Goal: Task Accomplishment & Management: Complete application form

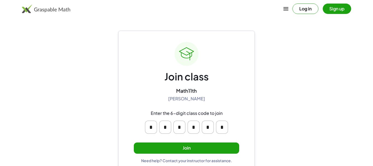
click at [223, 140] on div "Join class Math11th [PERSON_NAME] Enter the 6-digit class code to join * * * * …" at bounding box center [186, 102] width 105 height 121
click at [223, 144] on button "Join" at bounding box center [186, 147] width 105 height 11
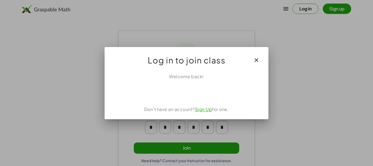
click at [235, 61] on div "Log in to join class" at bounding box center [186, 58] width 164 height 22
click at [204, 94] on div "Acceder con Google. Se abre en una pestaña nueva" at bounding box center [186, 92] width 52 height 12
click at [270, 59] on div at bounding box center [186, 83] width 373 height 166
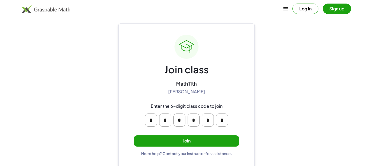
scroll to position [8, 0]
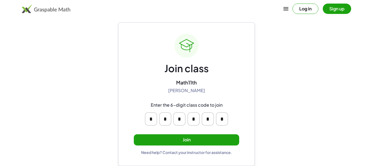
click at [210, 140] on button "Join" at bounding box center [186, 139] width 105 height 11
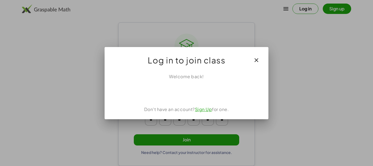
click at [208, 89] on div "Acceder con Google. Se abre en una pestaña nueva" at bounding box center [186, 92] width 52 height 12
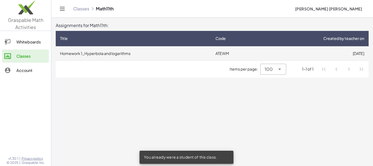
click at [170, 52] on td "Homework 1_Hyperbola and logarithms" at bounding box center [133, 53] width 155 height 14
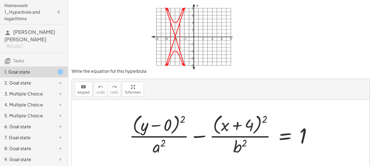
click at [155, 149] on div at bounding box center [222, 134] width 192 height 44
click at [86, 92] on span "keypad" at bounding box center [83, 92] width 12 height 4
click at [158, 149] on div at bounding box center [158, 145] width 13 height 19
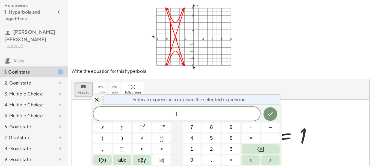
scroll to position [5, 0]
click at [269, 112] on icon "Done" at bounding box center [270, 113] width 7 height 7
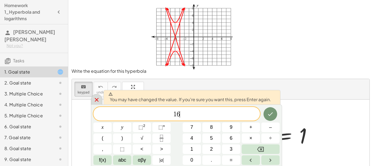
click at [95, 104] on div at bounding box center [96, 99] width 11 height 11
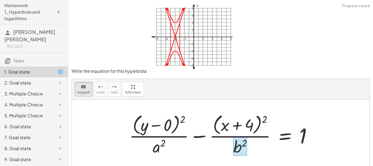
click at [236, 150] on div at bounding box center [240, 145] width 14 height 19
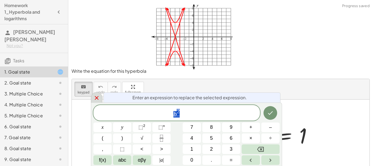
scroll to position [6, 0]
click at [100, 99] on icon at bounding box center [96, 97] width 7 height 7
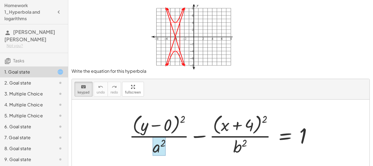
click at [154, 147] on div at bounding box center [158, 145] width 13 height 19
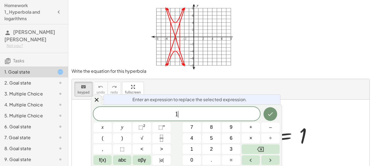
scroll to position [5, 0]
click at [272, 118] on button "Done" at bounding box center [270, 114] width 14 height 14
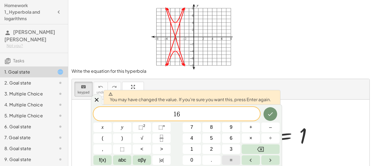
click at [267, 115] on button "Done" at bounding box center [270, 114] width 14 height 14
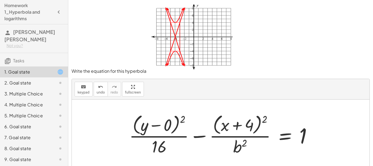
click at [237, 152] on div at bounding box center [222, 134] width 192 height 44
click at [238, 150] on div at bounding box center [222, 134] width 192 height 44
click at [238, 149] on div at bounding box center [222, 134] width 192 height 44
click at [238, 150] on div at bounding box center [222, 134] width 192 height 44
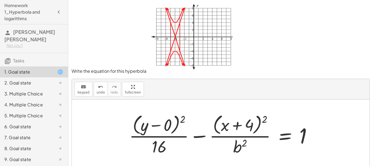
click at [238, 150] on div at bounding box center [222, 134] width 192 height 44
click at [246, 146] on div at bounding box center [222, 134] width 192 height 44
click at [235, 145] on div at bounding box center [222, 134] width 192 height 44
click at [235, 146] on div at bounding box center [222, 134] width 192 height 44
click at [84, 89] on icon "keyboard" at bounding box center [83, 86] width 5 height 7
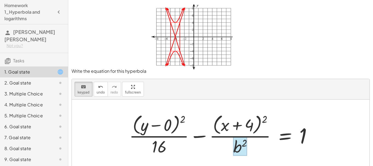
click at [243, 151] on div at bounding box center [240, 145] width 14 height 19
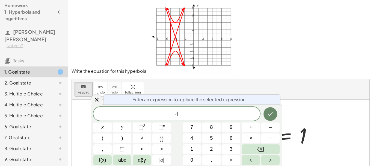
click at [270, 115] on icon "Done" at bounding box center [270, 114] width 5 height 4
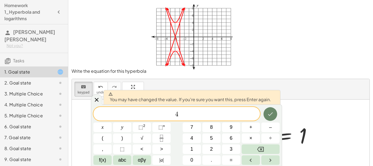
click at [275, 112] on button "Done" at bounding box center [270, 114] width 14 height 14
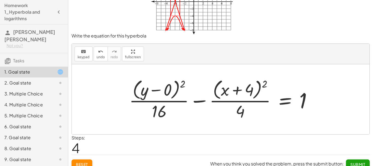
scroll to position [41, 0]
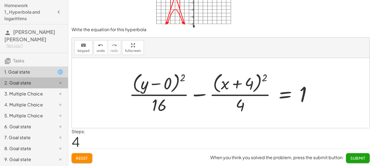
click at [25, 83] on div "2. Goal state" at bounding box center [26, 82] width 44 height 7
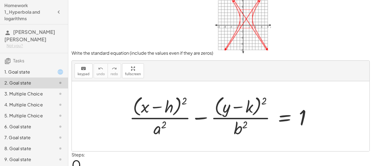
scroll to position [0, 0]
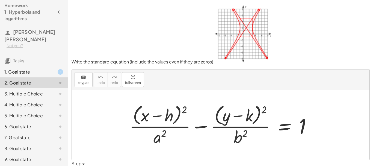
click at [173, 118] on div at bounding box center [223, 124] width 192 height 44
click at [86, 83] on span "keypad" at bounding box center [83, 83] width 12 height 4
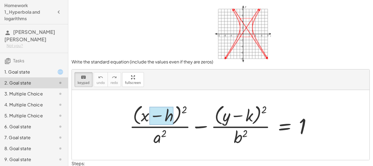
click at [171, 116] on div at bounding box center [161, 115] width 24 height 18
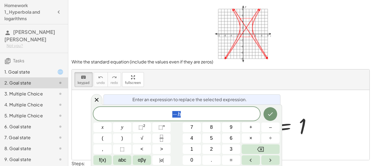
scroll to position [7, 3]
click at [184, 116] on span "− h ​" at bounding box center [176, 114] width 166 height 8
click at [271, 110] on button "Done" at bounding box center [270, 114] width 14 height 14
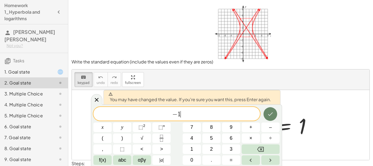
click at [269, 110] on button "Done" at bounding box center [270, 114] width 14 height 14
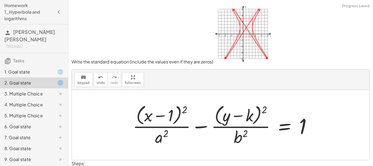
click at [250, 115] on div at bounding box center [224, 124] width 188 height 44
click at [76, 79] on button "keyboard keypad" at bounding box center [83, 79] width 18 height 15
click at [86, 87] on div "keyboard keypad undo undo redo redo fullscreen Edit expressions" at bounding box center [220, 79] width 297 height 20
click at [87, 83] on span "keypad" at bounding box center [83, 83] width 12 height 4
click at [86, 79] on div "keyboard" at bounding box center [83, 77] width 12 height 7
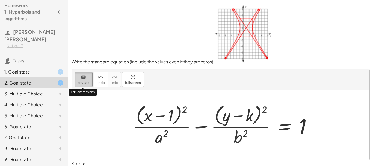
click at [86, 79] on div "keyboard" at bounding box center [83, 77] width 12 height 7
click at [252, 116] on div at bounding box center [224, 124] width 188 height 44
drag, startPoint x: 88, startPoint y: 84, endPoint x: 93, endPoint y: 85, distance: 5.2
click at [88, 83] on span "keypad" at bounding box center [83, 83] width 12 height 4
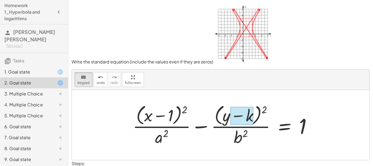
click at [250, 116] on div at bounding box center [241, 115] width 23 height 18
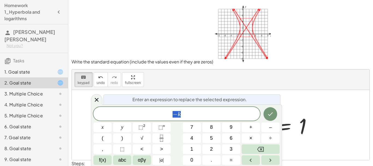
scroll to position [7, 3]
click at [246, 115] on span "− k" at bounding box center [176, 114] width 166 height 8
click at [272, 111] on icon "Done" at bounding box center [270, 113] width 7 height 7
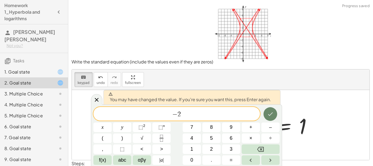
click at [273, 111] on icon "Done" at bounding box center [270, 113] width 7 height 7
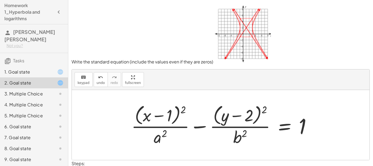
click at [162, 141] on div at bounding box center [223, 124] width 190 height 44
click at [160, 140] on div at bounding box center [223, 124] width 190 height 44
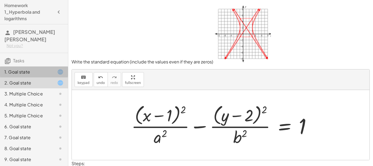
click at [51, 72] on div at bounding box center [55, 71] width 15 height 7
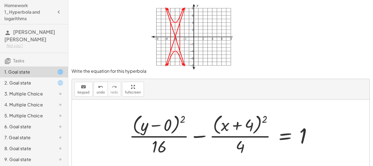
click at [237, 144] on div at bounding box center [222, 134] width 192 height 44
click at [239, 145] on div at bounding box center [222, 134] width 192 height 44
click at [240, 146] on div at bounding box center [222, 134] width 192 height 44
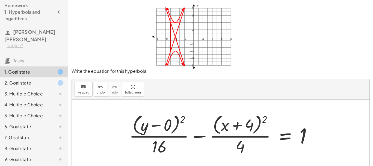
click at [240, 146] on div at bounding box center [222, 134] width 192 height 44
click at [241, 146] on div at bounding box center [222, 134] width 192 height 44
click at [87, 92] on span "keypad" at bounding box center [83, 92] width 12 height 4
click at [245, 149] on div at bounding box center [222, 134] width 192 height 44
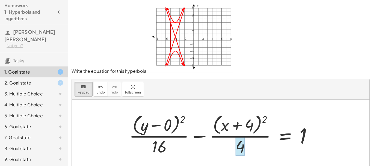
click at [242, 147] on div at bounding box center [239, 145] width 9 height 19
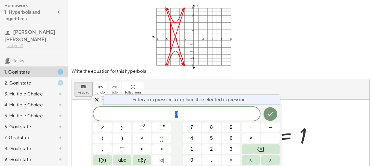
scroll to position [5, 0]
click at [271, 117] on button "Done" at bounding box center [270, 114] width 14 height 14
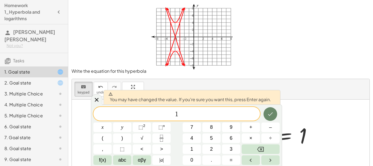
click at [270, 114] on icon "Done" at bounding box center [270, 113] width 7 height 7
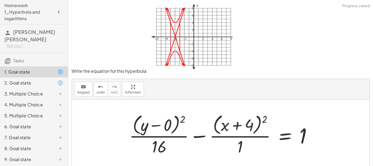
click at [39, 83] on div "2. Goal state" at bounding box center [26, 82] width 44 height 7
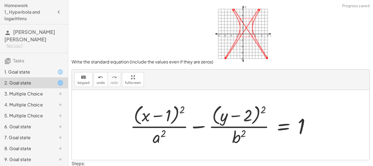
click at [163, 136] on div at bounding box center [222, 124] width 190 height 44
click at [162, 136] on div at bounding box center [222, 124] width 190 height 44
click at [82, 74] on icon "keyboard" at bounding box center [83, 77] width 5 height 7
click at [155, 138] on div at bounding box center [158, 136] width 13 height 19
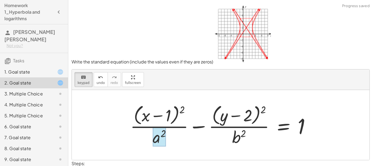
scroll to position [13, 3]
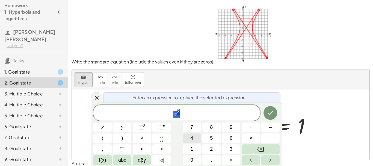
click at [190, 136] on button "4" at bounding box center [191, 138] width 18 height 10
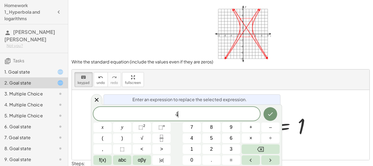
click at [112, 122] on div at bounding box center [102, 127] width 18 height 10
click at [266, 113] on button "Done" at bounding box center [270, 114] width 14 height 14
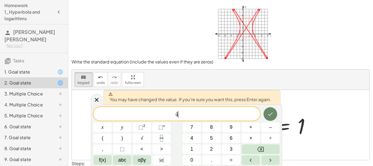
scroll to position [5, 0]
click at [271, 115] on icon "Done" at bounding box center [270, 113] width 7 height 7
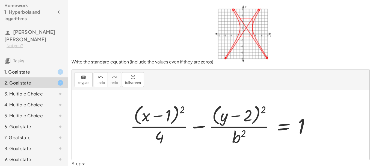
click at [241, 138] on div at bounding box center [222, 124] width 190 height 44
drag, startPoint x: 86, startPoint y: 80, endPoint x: 94, endPoint y: 83, distance: 8.6
click at [86, 80] on button "keyboard keypad" at bounding box center [83, 79] width 18 height 15
click at [241, 136] on div at bounding box center [239, 136] width 14 height 19
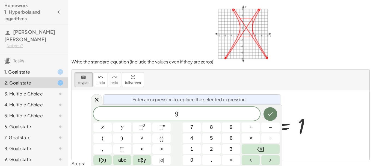
click at [269, 114] on icon "Done" at bounding box center [270, 113] width 7 height 7
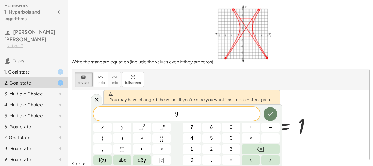
click at [268, 116] on icon "Done" at bounding box center [270, 113] width 7 height 7
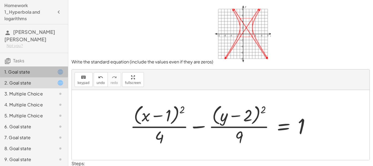
click at [45, 88] on div "1. Goal state" at bounding box center [34, 93] width 68 height 11
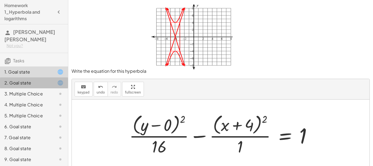
click at [47, 82] on div "2. Goal state" at bounding box center [26, 82] width 44 height 7
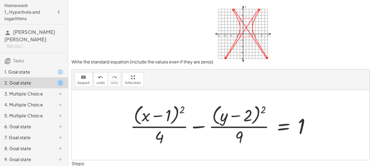
click at [34, 93] on div "3. Multiple Choice" at bounding box center [26, 93] width 44 height 7
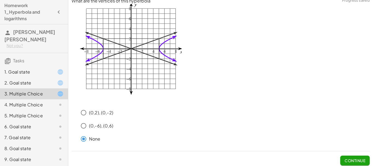
scroll to position [8, 0]
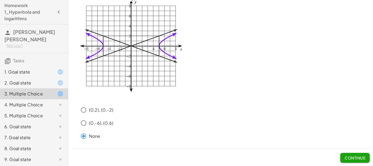
click at [56, 104] on div at bounding box center [55, 104] width 15 height 7
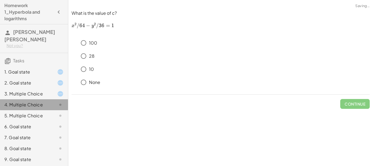
scroll to position [0, 0]
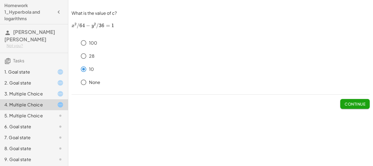
click at [17, 143] on div "6. Goal state" at bounding box center [34, 148] width 68 height 11
click at [18, 118] on div "5. Multiple Choice" at bounding box center [26, 115] width 44 height 7
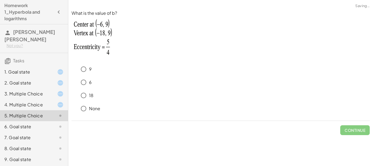
click at [17, 118] on div "5. Multiple Choice" at bounding box center [26, 115] width 44 height 7
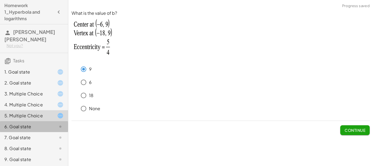
click at [58, 127] on icon at bounding box center [60, 126] width 7 height 7
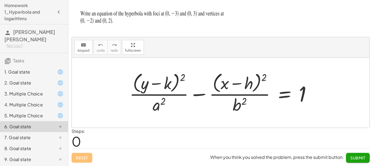
click at [176, 70] on div "+ · ( + y − k ) 2 · a 2 − · ( + x − h ) 2 · b 2 = 1" at bounding box center [220, 92] width 199 height 47
click at [91, 52] on button "keyboard keypad" at bounding box center [83, 47] width 18 height 15
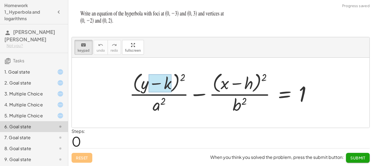
click at [168, 86] on div at bounding box center [159, 83] width 23 height 18
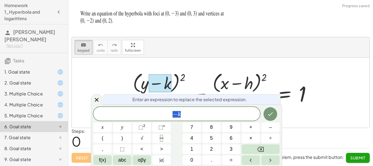
scroll to position [7, 3]
click at [169, 86] on div at bounding box center [159, 83] width 23 height 18
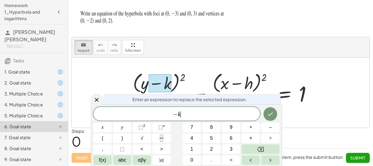
click at [194, 114] on span "− k ​" at bounding box center [176, 114] width 166 height 8
click at [265, 110] on button "Done" at bounding box center [270, 114] width 14 height 14
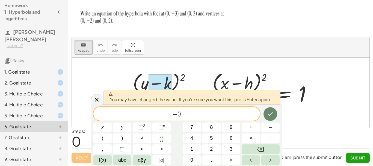
click at [265, 114] on button "Done" at bounding box center [270, 114] width 14 height 14
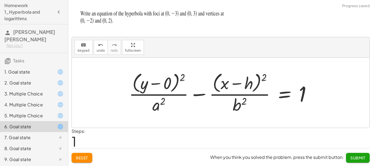
click at [249, 86] on div at bounding box center [222, 92] width 192 height 44
click at [251, 86] on div at bounding box center [222, 92] width 192 height 44
click at [251, 85] on div at bounding box center [222, 92] width 192 height 44
click at [259, 80] on div at bounding box center [222, 92] width 192 height 44
click at [251, 85] on div at bounding box center [222, 92] width 192 height 44
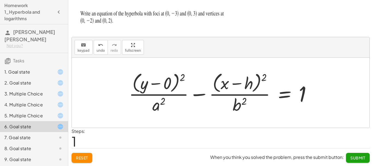
drag, startPoint x: 82, startPoint y: 50, endPoint x: 125, endPoint y: 60, distance: 44.1
click at [82, 50] on span "keypad" at bounding box center [83, 51] width 12 height 4
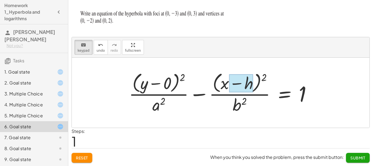
click at [246, 83] on div at bounding box center [241, 83] width 24 height 18
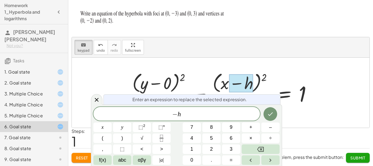
click at [248, 82] on div at bounding box center [241, 83] width 24 height 18
click at [203, 110] on div "− h ​" at bounding box center [176, 114] width 166 height 14
click at [276, 117] on button "Done" at bounding box center [270, 114] width 14 height 14
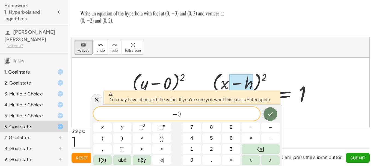
click at [274, 118] on button "Done" at bounding box center [270, 114] width 14 height 14
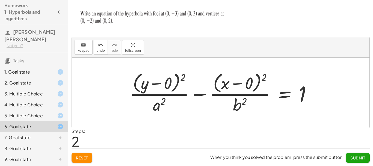
click at [161, 107] on div at bounding box center [222, 92] width 191 height 44
click at [154, 105] on div at bounding box center [222, 92] width 191 height 44
click at [84, 44] on icon "keyboard" at bounding box center [83, 45] width 5 height 7
click at [147, 103] on div at bounding box center [222, 92] width 191 height 44
click at [154, 102] on div at bounding box center [159, 104] width 13 height 19
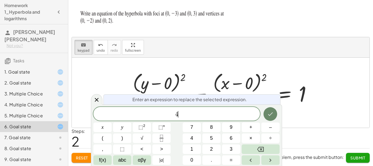
click at [271, 115] on icon "Done" at bounding box center [270, 113] width 7 height 7
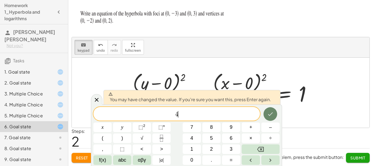
click at [271, 113] on icon "Done" at bounding box center [270, 114] width 5 height 4
click at [271, 113] on div at bounding box center [222, 92] width 191 height 44
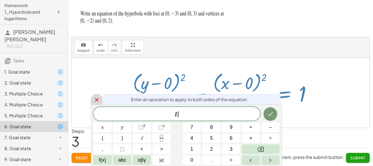
click at [97, 97] on icon at bounding box center [96, 99] width 7 height 7
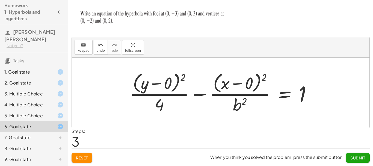
click at [242, 101] on div at bounding box center [222, 92] width 191 height 44
click at [243, 104] on div at bounding box center [222, 92] width 191 height 44
click at [82, 44] on icon "keyboard" at bounding box center [83, 45] width 5 height 7
click at [232, 107] on div at bounding box center [222, 92] width 191 height 44
click at [237, 105] on div at bounding box center [240, 104] width 14 height 19
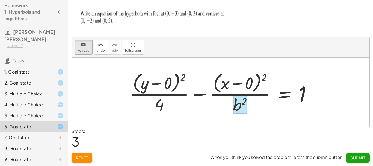
scroll to position [13, 3]
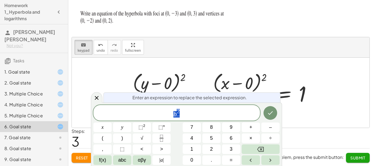
click at [276, 51] on div "keyboard keypad undo [PERSON_NAME] redo fullscreen" at bounding box center [220, 47] width 297 height 20
click at [92, 97] on div at bounding box center [96, 97] width 11 height 11
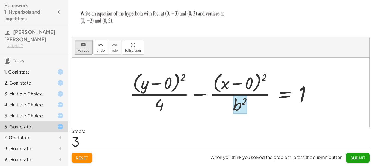
click at [239, 104] on div at bounding box center [240, 104] width 14 height 19
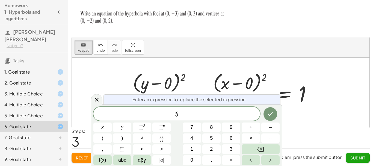
scroll to position [5, 0]
click at [273, 114] on icon "Done" at bounding box center [270, 113] width 7 height 7
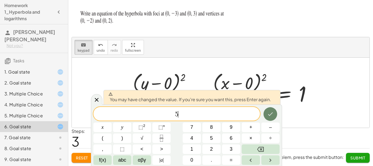
click at [270, 108] on button "Done" at bounding box center [270, 114] width 14 height 14
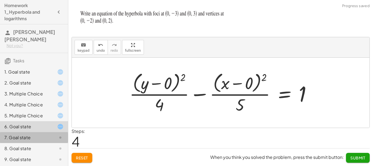
click at [39, 135] on div "7. Goal state" at bounding box center [26, 137] width 44 height 7
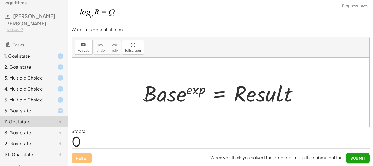
scroll to position [22, 0]
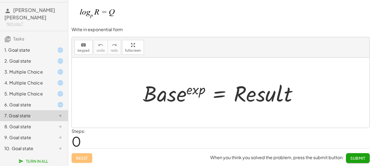
click at [246, 93] on div at bounding box center [222, 93] width 164 height 28
click at [256, 98] on div at bounding box center [222, 93] width 164 height 28
drag, startPoint x: 256, startPoint y: 98, endPoint x: 160, endPoint y: 60, distance: 103.9
click at [256, 98] on div at bounding box center [222, 93] width 164 height 28
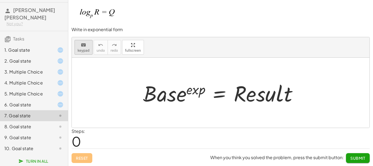
click at [76, 48] on button "keyboard keypad" at bounding box center [83, 47] width 18 height 15
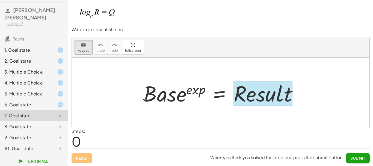
click at [242, 100] on div at bounding box center [262, 92] width 59 height 25
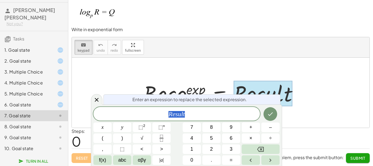
scroll to position [5, 0]
click at [269, 115] on icon "Done" at bounding box center [270, 114] width 5 height 4
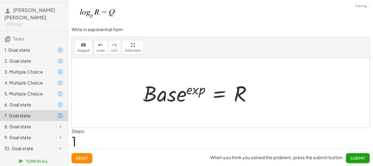
click at [269, 115] on div at bounding box center [220, 93] width 297 height 70
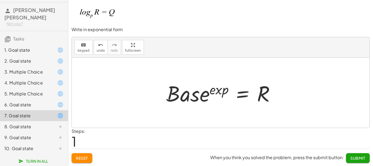
click at [193, 96] on div at bounding box center [222, 93] width 118 height 28
click at [194, 96] on div at bounding box center [222, 93] width 118 height 28
click at [194, 97] on div at bounding box center [222, 93] width 118 height 28
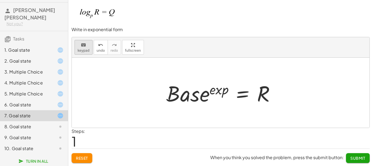
click at [87, 50] on span "keypad" at bounding box center [83, 51] width 12 height 4
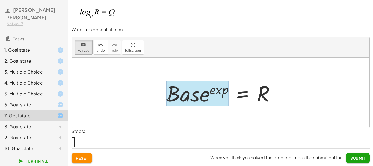
drag, startPoint x: 171, startPoint y: 95, endPoint x: 191, endPoint y: 104, distance: 21.7
click at [191, 104] on div at bounding box center [197, 92] width 62 height 25
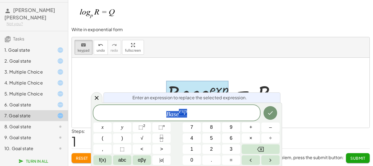
click at [174, 114] on var "s" at bounding box center [174, 113] width 2 height 7
drag, startPoint x: 179, startPoint y: 114, endPoint x: 161, endPoint y: 116, distance: 18.2
click at [161, 116] on span "B a s e e x p" at bounding box center [176, 113] width 166 height 10
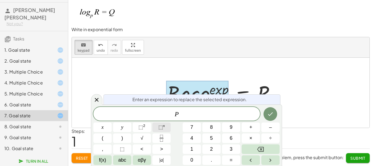
click at [162, 128] on span "⬚" at bounding box center [160, 126] width 5 height 5
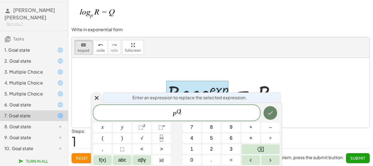
click at [270, 115] on icon "Done" at bounding box center [270, 112] width 7 height 7
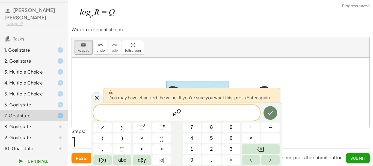
click at [269, 115] on icon "Done" at bounding box center [270, 112] width 7 height 7
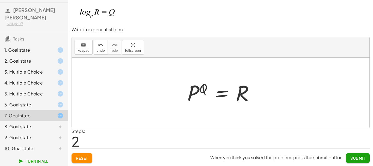
click at [31, 123] on div "8. Goal state" at bounding box center [26, 126] width 44 height 7
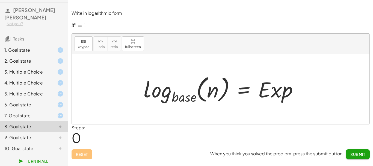
click at [191, 99] on div at bounding box center [223, 89] width 164 height 32
click at [192, 99] on div at bounding box center [223, 89] width 164 height 32
click at [192, 97] on div at bounding box center [223, 89] width 164 height 32
drag, startPoint x: 191, startPoint y: 96, endPoint x: 163, endPoint y: 91, distance: 28.6
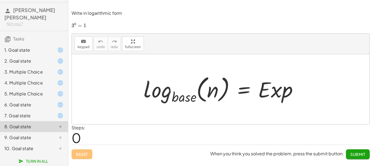
click at [190, 96] on div at bounding box center [223, 89] width 164 height 32
click at [78, 49] on button "keyboard keypad" at bounding box center [83, 43] width 18 height 15
click at [215, 95] on div at bounding box center [213, 89] width 12 height 24
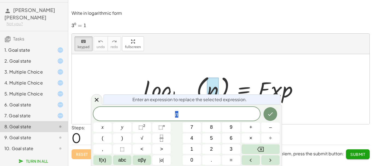
scroll to position [5, 0]
click at [271, 115] on icon "Done" at bounding box center [270, 113] width 7 height 7
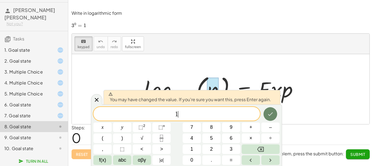
click at [270, 112] on icon "Done" at bounding box center [270, 113] width 7 height 7
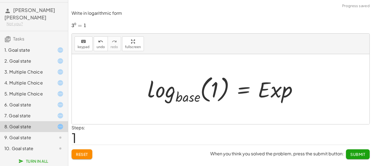
click at [266, 86] on div at bounding box center [225, 89] width 160 height 32
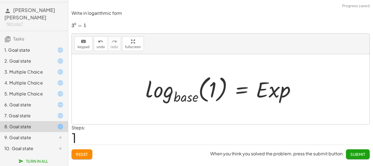
click at [181, 100] on div at bounding box center [223, 89] width 160 height 32
click at [79, 45] on span "keypad" at bounding box center [83, 47] width 12 height 4
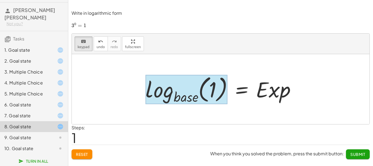
click at [182, 103] on div at bounding box center [186, 89] width 82 height 29
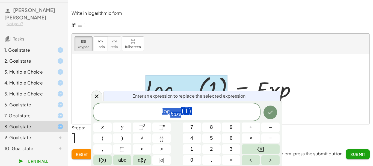
click at [175, 113] on var "a" at bounding box center [174, 113] width 3 height 7
click at [183, 116] on span "l o g b a ​ s e ​ ( 1 )" at bounding box center [176, 111] width 166 height 11
click at [181, 116] on var "e" at bounding box center [179, 113] width 3 height 7
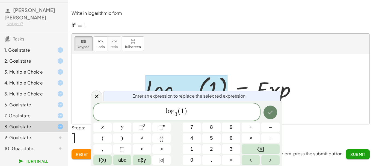
click at [265, 112] on button "Done" at bounding box center [270, 112] width 14 height 14
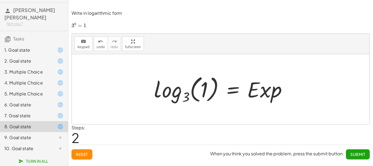
click at [263, 91] on div at bounding box center [222, 89] width 143 height 32
click at [81, 41] on icon "keyboard" at bounding box center [83, 41] width 5 height 7
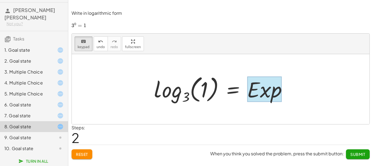
drag, startPoint x: 272, startPoint y: 102, endPoint x: 270, endPoint y: 98, distance: 4.7
click at [270, 98] on div at bounding box center [264, 88] width 34 height 25
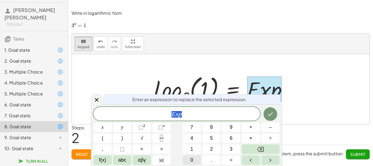
click at [189, 158] on button "0" at bounding box center [191, 160] width 18 height 10
click at [272, 112] on icon "Done" at bounding box center [270, 113] width 7 height 7
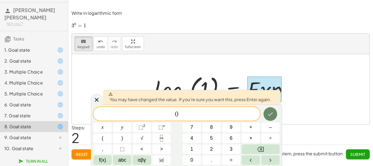
click at [271, 108] on button "Done" at bounding box center [270, 114] width 14 height 14
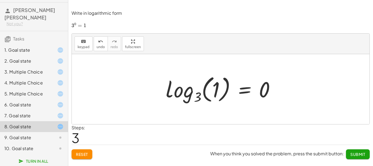
click at [36, 134] on div "9. Goal state" at bounding box center [26, 137] width 44 height 7
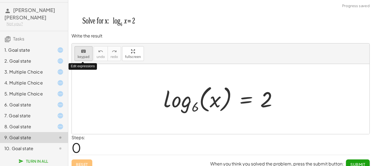
click at [89, 52] on button "keyboard keypad" at bounding box center [83, 53] width 18 height 15
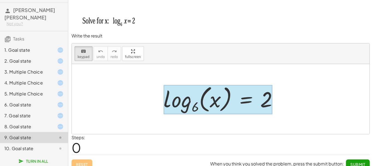
click at [246, 101] on div at bounding box center [217, 99] width 109 height 29
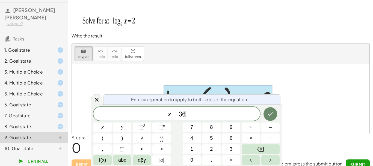
click at [272, 114] on icon "Done" at bounding box center [270, 113] width 7 height 7
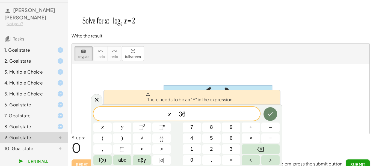
click at [267, 110] on button "Done" at bounding box center [270, 114] width 14 height 14
click at [98, 103] on div at bounding box center [96, 99] width 11 height 11
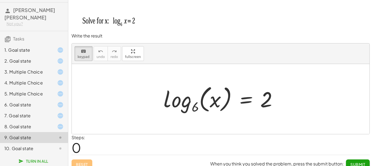
click at [227, 98] on div at bounding box center [223, 99] width 124 height 32
drag, startPoint x: 272, startPoint y: 102, endPoint x: 268, endPoint y: 101, distance: 4.1
click at [268, 101] on div at bounding box center [266, 100] width 12 height 24
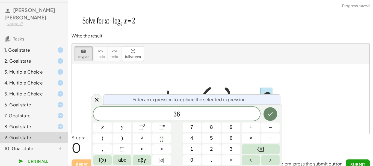
click at [268, 113] on icon "Done" at bounding box center [270, 113] width 7 height 7
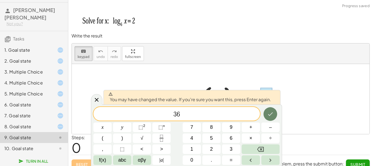
click at [264, 109] on button "Done" at bounding box center [270, 114] width 14 height 14
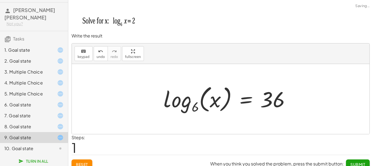
click at [200, 98] on div at bounding box center [229, 99] width 136 height 32
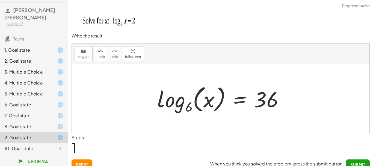
click at [191, 100] on div at bounding box center [222, 99] width 136 height 32
drag, startPoint x: 182, startPoint y: 102, endPoint x: 178, endPoint y: 102, distance: 4.4
click at [181, 103] on div at bounding box center [222, 99] width 136 height 32
click at [177, 102] on div at bounding box center [222, 99] width 136 height 32
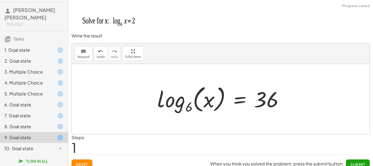
click at [177, 102] on div at bounding box center [222, 99] width 136 height 32
click at [80, 55] on span "keypad" at bounding box center [83, 57] width 12 height 4
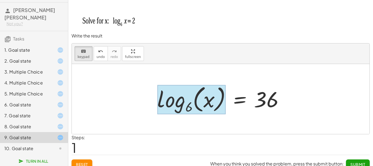
click at [184, 103] on div at bounding box center [191, 99] width 68 height 29
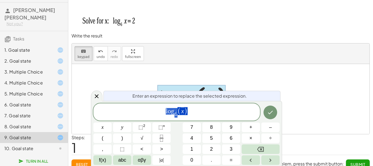
scroll to position [5, 0]
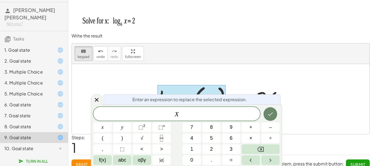
click at [273, 119] on button "Done" at bounding box center [270, 114] width 14 height 14
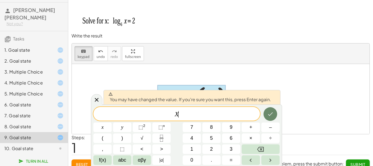
click at [271, 117] on button "Done" at bounding box center [270, 114] width 14 height 14
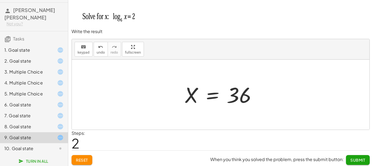
scroll to position [6, 0]
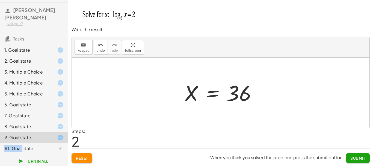
click at [22, 143] on div "1. Goal state 2. Goal state 3. Multiple Choice 4. Multiple Choice 5. Multiple C…" at bounding box center [34, 98] width 68 height 113
click at [23, 146] on div "10. Goal state" at bounding box center [26, 148] width 44 height 7
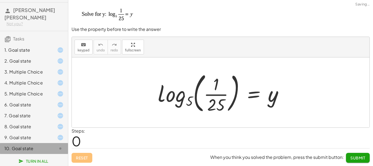
scroll to position [1, 0]
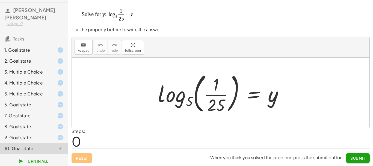
click at [207, 98] on div at bounding box center [222, 92] width 135 height 45
click at [203, 100] on div at bounding box center [222, 92] width 135 height 45
drag, startPoint x: 201, startPoint y: 100, endPoint x: 195, endPoint y: 101, distance: 6.1
click at [200, 101] on div at bounding box center [222, 92] width 135 height 45
drag, startPoint x: 179, startPoint y: 101, endPoint x: 175, endPoint y: 101, distance: 4.4
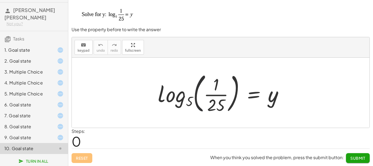
click at [179, 101] on div at bounding box center [222, 92] width 135 height 45
click at [167, 101] on div at bounding box center [222, 92] width 135 height 45
click at [167, 102] on div at bounding box center [222, 92] width 135 height 45
click at [88, 45] on div "keyboard" at bounding box center [83, 44] width 12 height 7
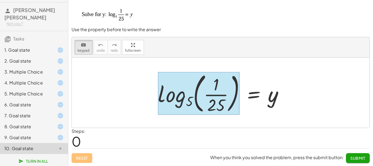
click at [185, 99] on div at bounding box center [199, 93] width 82 height 43
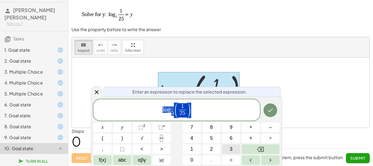
scroll to position [5, 0]
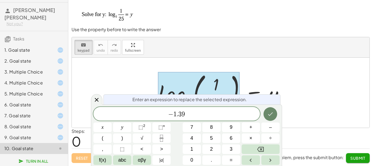
click at [271, 118] on button "Done" at bounding box center [270, 114] width 14 height 14
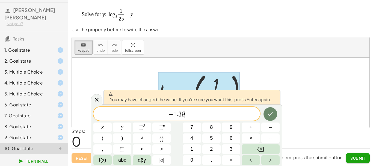
click at [271, 119] on button "Done" at bounding box center [270, 114] width 14 height 14
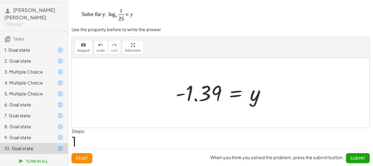
click at [38, 66] on div "1. Goal state" at bounding box center [34, 71] width 68 height 11
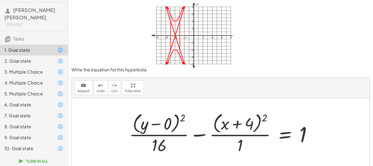
click at [37, 59] on div "2. Goal state" at bounding box center [26, 61] width 44 height 7
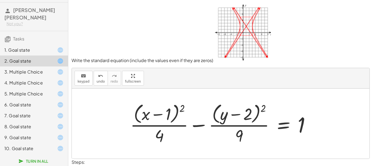
click at [38, 73] on div "3. Multiple Choice" at bounding box center [26, 71] width 44 height 7
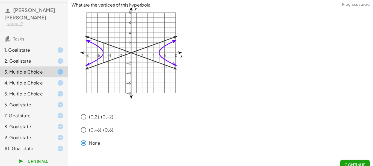
click at [40, 66] on div "1. Goal state" at bounding box center [34, 71] width 68 height 11
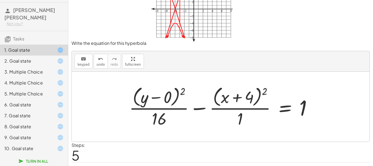
scroll to position [41, 0]
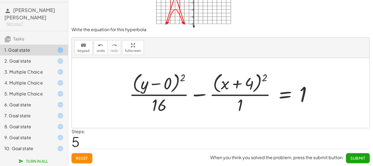
click at [361, 155] on button "Submit" at bounding box center [358, 158] width 24 height 10
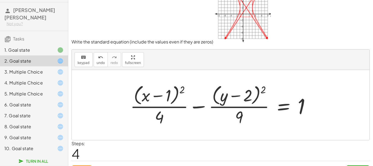
scroll to position [32, 0]
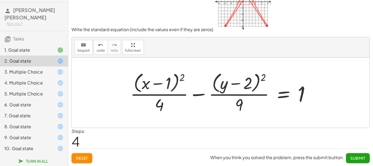
click at [355, 158] on span "Submit" at bounding box center [357, 157] width 15 height 5
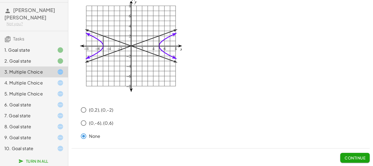
scroll to position [8, 0]
click at [356, 158] on span "Continue" at bounding box center [354, 157] width 21 height 5
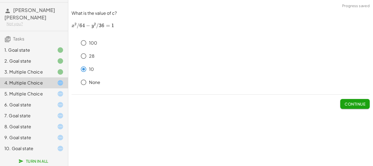
click at [353, 101] on button "Continue" at bounding box center [354, 104] width 29 height 10
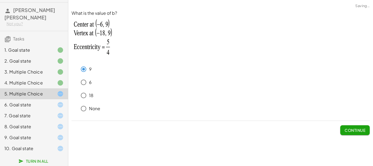
click at [359, 131] on span "Continue" at bounding box center [354, 129] width 21 height 5
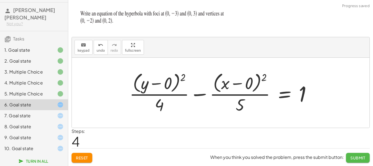
click at [354, 157] on span "Submit" at bounding box center [357, 157] width 15 height 5
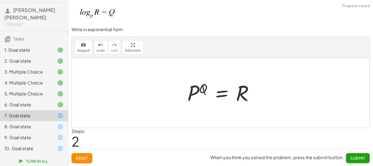
click at [354, 157] on span "Submit" at bounding box center [357, 157] width 15 height 5
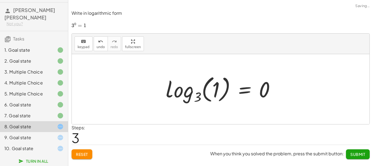
click at [354, 158] on button "Submit" at bounding box center [358, 154] width 24 height 10
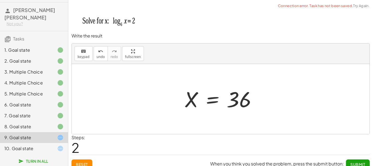
click at [354, 158] on div "When you think you solved the problem, press the submit button: Submit" at bounding box center [289, 162] width 159 height 14
click at [355, 160] on button "Submit" at bounding box center [358, 164] width 24 height 10
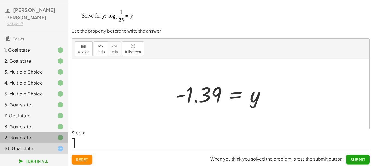
click at [47, 135] on div "9. Goal state" at bounding box center [26, 137] width 44 height 7
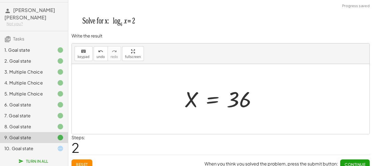
click at [50, 146] on div at bounding box center [55, 148] width 15 height 7
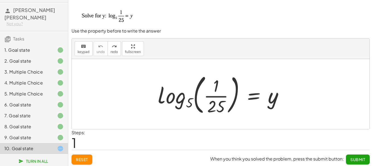
click at [88, 157] on span "Reset" at bounding box center [82, 159] width 12 height 5
click at [203, 94] on div at bounding box center [222, 93] width 135 height 45
click at [178, 101] on div at bounding box center [222, 93] width 135 height 45
click at [84, 46] on icon "keyboard" at bounding box center [83, 46] width 5 height 7
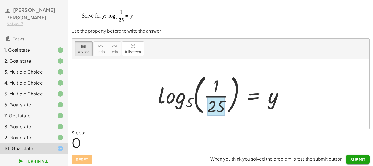
click at [212, 100] on div at bounding box center [216, 106] width 18 height 19
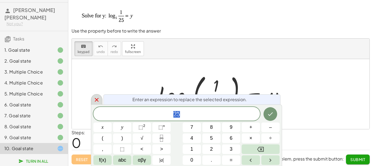
click at [99, 100] on icon at bounding box center [96, 99] width 7 height 7
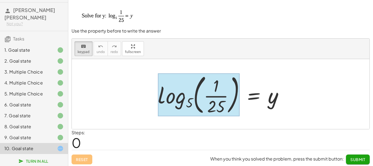
click at [174, 97] on div at bounding box center [199, 94] width 82 height 43
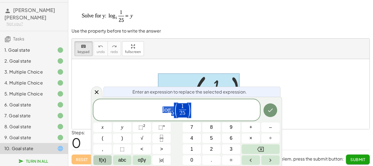
click at [104, 160] on span "f(x)" at bounding box center [102, 159] width 7 height 7
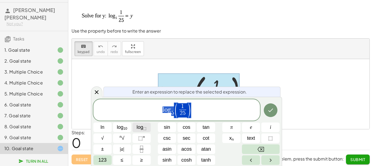
click at [137, 129] on span "log ⬚" at bounding box center [141, 126] width 10 height 7
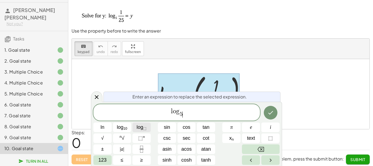
scroll to position [5, 0]
click at [186, 111] on span "l o g 5 ​ ​" at bounding box center [176, 112] width 166 height 11
click at [106, 158] on span "123" at bounding box center [102, 159] width 8 height 7
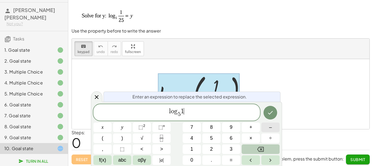
click at [270, 131] on button "–" at bounding box center [270, 127] width 18 height 10
click at [103, 158] on span "f(x)" at bounding box center [102, 159] width 7 height 7
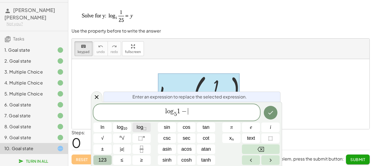
click at [142, 129] on span "log ⬚" at bounding box center [141, 126] width 10 height 7
click at [198, 106] on div "l o g 5 ​ 1 − l o g 5 ​ ​" at bounding box center [176, 112] width 166 height 16
click at [267, 109] on button "Done" at bounding box center [271, 113] width 14 height 14
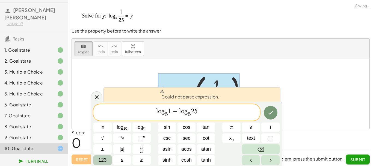
click at [200, 113] on span "l o g 5 ​ 1 − l o g 5 ​ 2 5 ​" at bounding box center [176, 112] width 166 height 11
click at [271, 110] on icon "Done" at bounding box center [270, 112] width 7 height 7
click at [276, 110] on button "Done" at bounding box center [271, 113] width 14 height 14
click at [268, 111] on icon "Done" at bounding box center [270, 112] width 7 height 7
click at [178, 111] on span "−" at bounding box center [175, 111] width 8 height 7
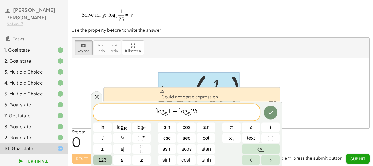
scroll to position [1, 0]
click at [273, 113] on icon "Done" at bounding box center [270, 112] width 7 height 7
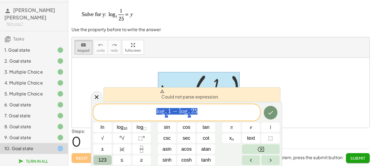
scroll to position [111, 3]
drag, startPoint x: 179, startPoint y: 112, endPoint x: 143, endPoint y: 110, distance: 36.1
click at [142, 110] on span "l o g 5 ​ 1 − l o g 5 ​ 2 5" at bounding box center [176, 112] width 166 height 11
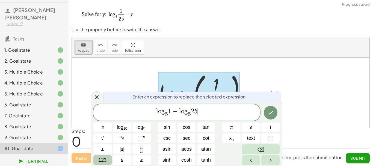
click at [169, 111] on span "1" at bounding box center [169, 111] width 3 height 7
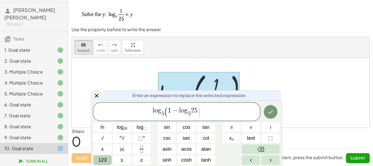
click at [171, 110] on span "−" at bounding box center [175, 110] width 8 height 7
click at [194, 110] on span "2" at bounding box center [195, 111] width 3 height 7
click at [203, 112] on span ")" at bounding box center [202, 111] width 4 height 8
click at [274, 111] on button "Done" at bounding box center [271, 112] width 14 height 14
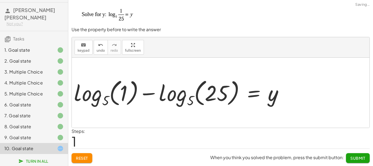
click at [273, 110] on div at bounding box center [220, 93] width 297 height 70
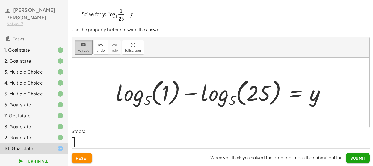
click at [87, 52] on span "keypad" at bounding box center [83, 51] width 12 height 4
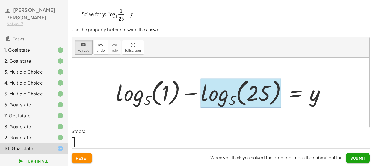
click at [211, 97] on div at bounding box center [240, 92] width 80 height 29
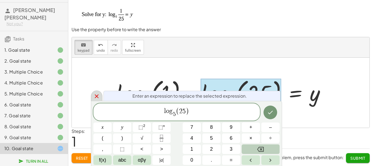
click at [95, 98] on icon at bounding box center [96, 96] width 7 height 7
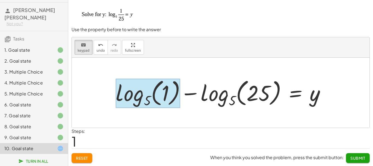
click at [132, 91] on div at bounding box center [148, 92] width 64 height 29
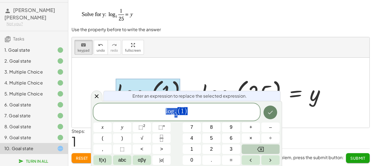
scroll to position [5, 0]
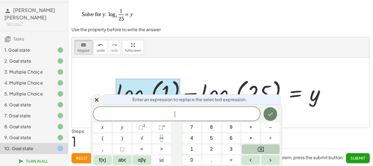
click at [269, 115] on icon "Done" at bounding box center [270, 113] width 7 height 7
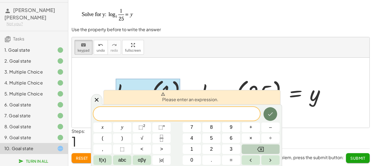
click at [271, 112] on icon "Done" at bounding box center [270, 113] width 7 height 7
click at [96, 100] on icon at bounding box center [96, 99] width 7 height 7
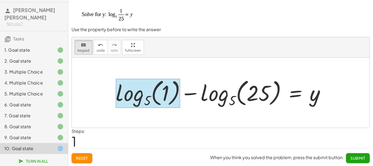
click at [140, 96] on div at bounding box center [148, 92] width 64 height 29
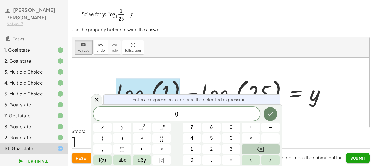
click at [274, 110] on button "Done" at bounding box center [270, 114] width 14 height 14
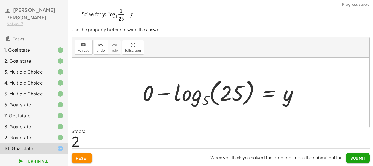
click at [234, 94] on div at bounding box center [222, 92] width 165 height 32
click at [150, 92] on div at bounding box center [222, 92] width 165 height 32
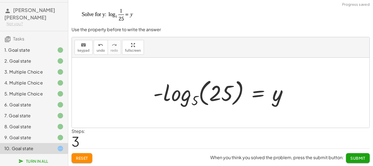
click at [182, 95] on div at bounding box center [222, 92] width 144 height 32
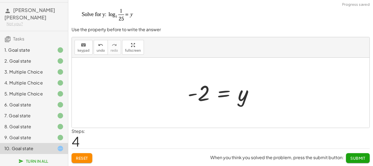
click at [200, 93] on div at bounding box center [223, 92] width 76 height 27
click at [204, 101] on div at bounding box center [223, 92] width 76 height 27
click at [203, 101] on div at bounding box center [223, 92] width 76 height 27
click at [202, 101] on div at bounding box center [223, 92] width 76 height 27
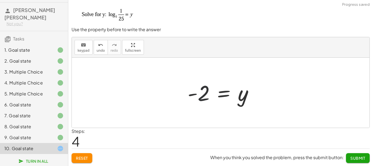
click at [201, 101] on div at bounding box center [223, 92] width 76 height 27
click at [197, 99] on div at bounding box center [223, 92] width 76 height 27
click at [205, 93] on div at bounding box center [223, 92] width 76 height 27
click at [84, 54] on button "keyboard keypad" at bounding box center [83, 47] width 18 height 15
click at [194, 97] on div at bounding box center [223, 92] width 76 height 27
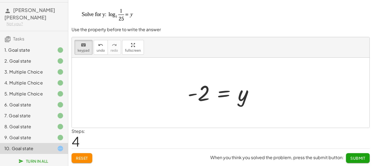
drag, startPoint x: 172, startPoint y: 82, endPoint x: 194, endPoint y: 93, distance: 24.5
click at [175, 83] on div at bounding box center [220, 93] width 297 height 70
click at [195, 94] on div at bounding box center [223, 92] width 76 height 27
drag, startPoint x: 84, startPoint y: 44, endPoint x: 151, endPoint y: 66, distance: 70.0
click at [86, 45] on div "keyboard" at bounding box center [83, 44] width 12 height 7
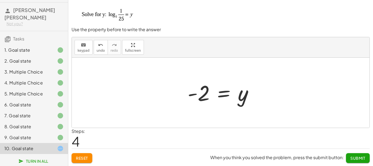
drag, startPoint x: 172, startPoint y: 82, endPoint x: 178, endPoint y: 83, distance: 5.6
click at [173, 82] on div at bounding box center [220, 93] width 297 height 70
drag, startPoint x: 190, startPoint y: 89, endPoint x: 193, endPoint y: 90, distance: 3.2
click at [191, 89] on div at bounding box center [223, 92] width 76 height 27
drag, startPoint x: 84, startPoint y: 51, endPoint x: 101, endPoint y: 59, distance: 18.6
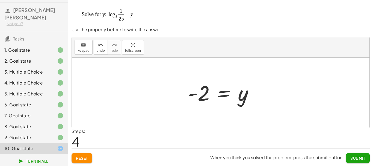
click at [87, 52] on span "keypad" at bounding box center [83, 51] width 12 height 4
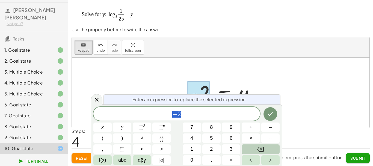
scroll to position [7, 3]
click at [267, 128] on button "–" at bounding box center [270, 127] width 18 height 10
click at [198, 146] on button "1" at bounding box center [191, 149] width 18 height 10
click at [212, 158] on button "." at bounding box center [211, 160] width 18 height 10
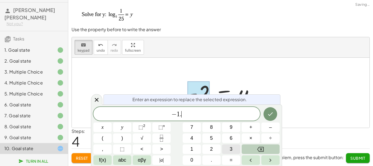
click at [231, 150] on span "3" at bounding box center [230, 148] width 3 height 7
click at [235, 127] on button "9" at bounding box center [231, 127] width 18 height 10
click at [267, 114] on button "Done" at bounding box center [270, 114] width 14 height 14
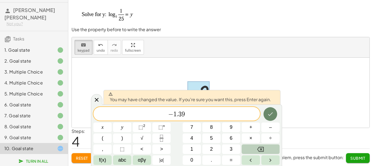
click at [275, 115] on button "Done" at bounding box center [270, 114] width 14 height 14
click at [275, 115] on div at bounding box center [220, 93] width 297 height 70
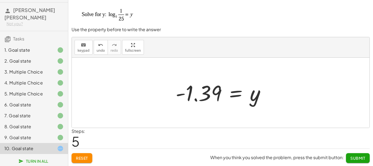
click at [284, 101] on div at bounding box center [220, 93] width 297 height 70
click at [364, 157] on span "Submit" at bounding box center [357, 157] width 15 height 5
click at [0, 0] on div "Homework 1_Hyperbola and logarithms [PERSON_NAME] [PERSON_NAME] Not you? Tasks …" at bounding box center [0, 0] width 0 height 0
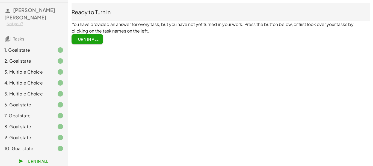
click at [82, 41] on span "Turn In All" at bounding box center [87, 39] width 23 height 5
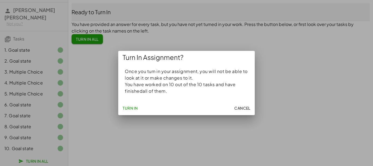
click at [128, 106] on span "Turn In" at bounding box center [129, 107] width 15 height 5
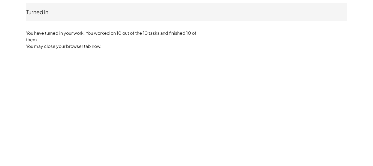
click at [0, 0] on div "Turned In [PERSON_NAME] [PERSON_NAME] Not you? You have turned in your work. Yo…" at bounding box center [0, 0] width 0 height 0
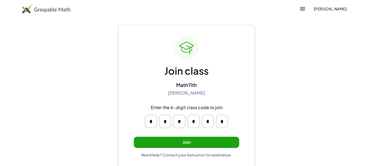
scroll to position [8, 0]
